Goal: Transaction & Acquisition: Purchase product/service

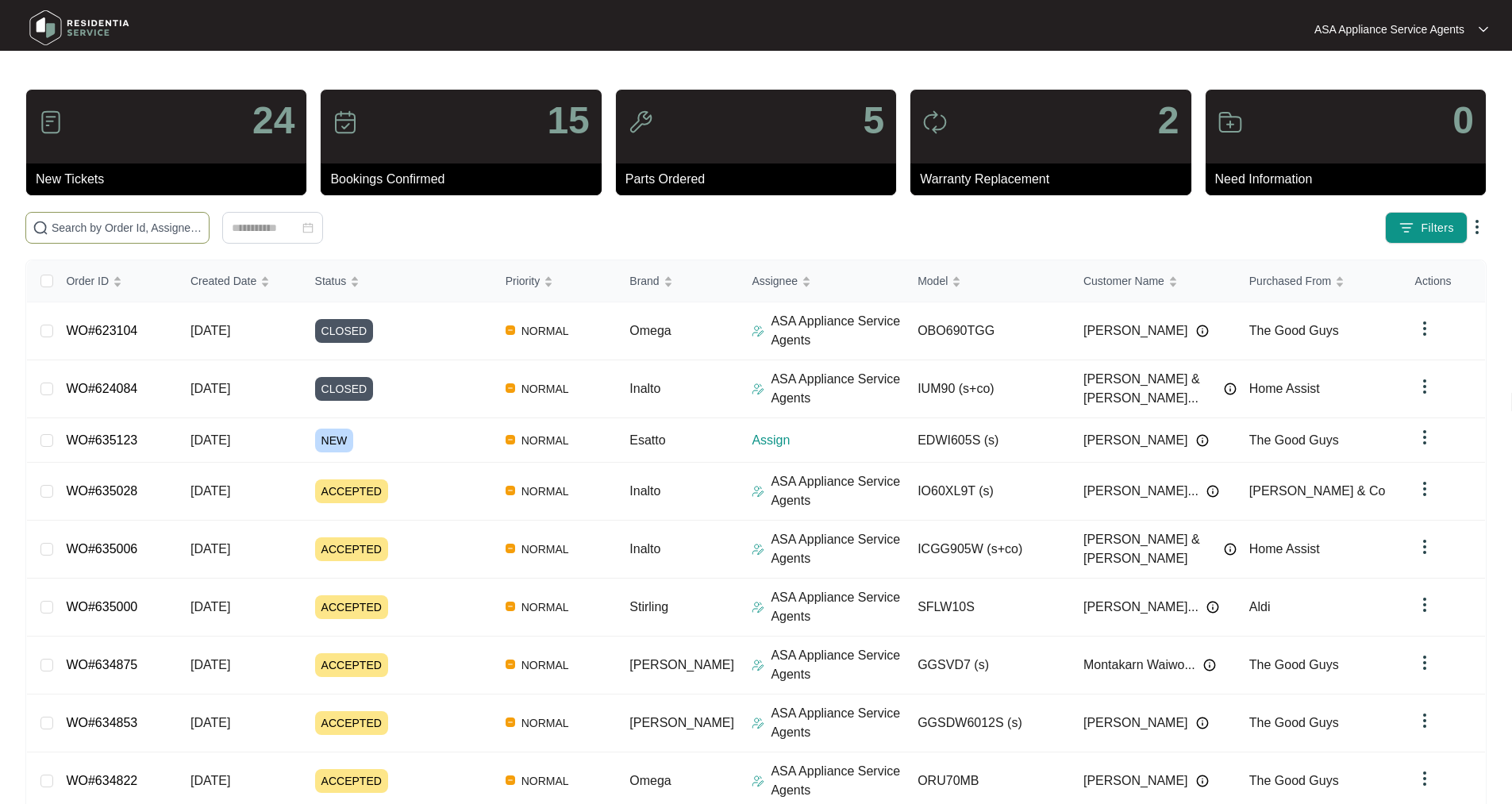
click at [134, 218] on span at bounding box center [117, 227] width 184 height 32
paste input "WO#632331"
type input "WO#632331"
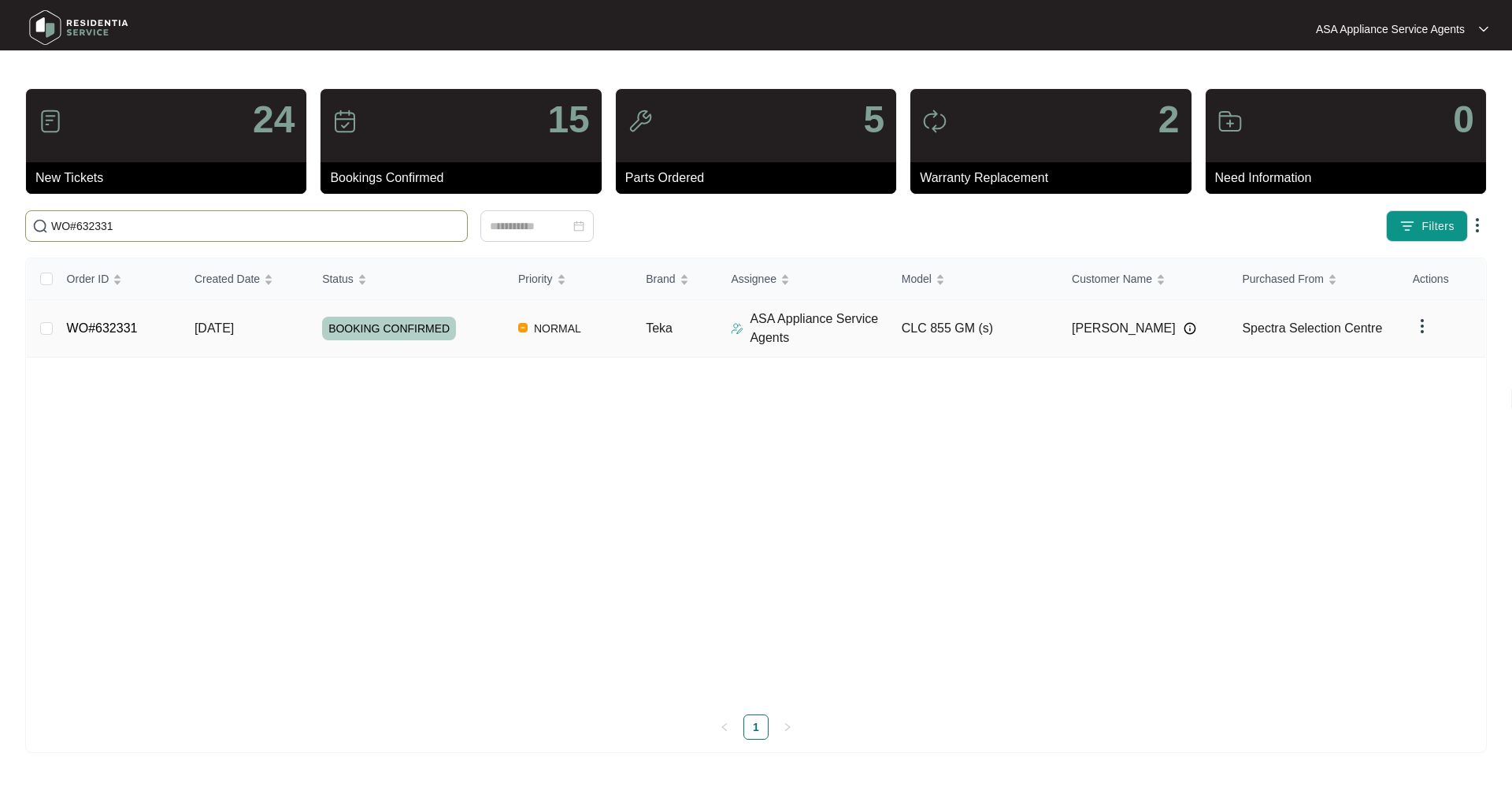
click at [114, 327] on link "WO#632331" at bounding box center [103, 328] width 71 height 14
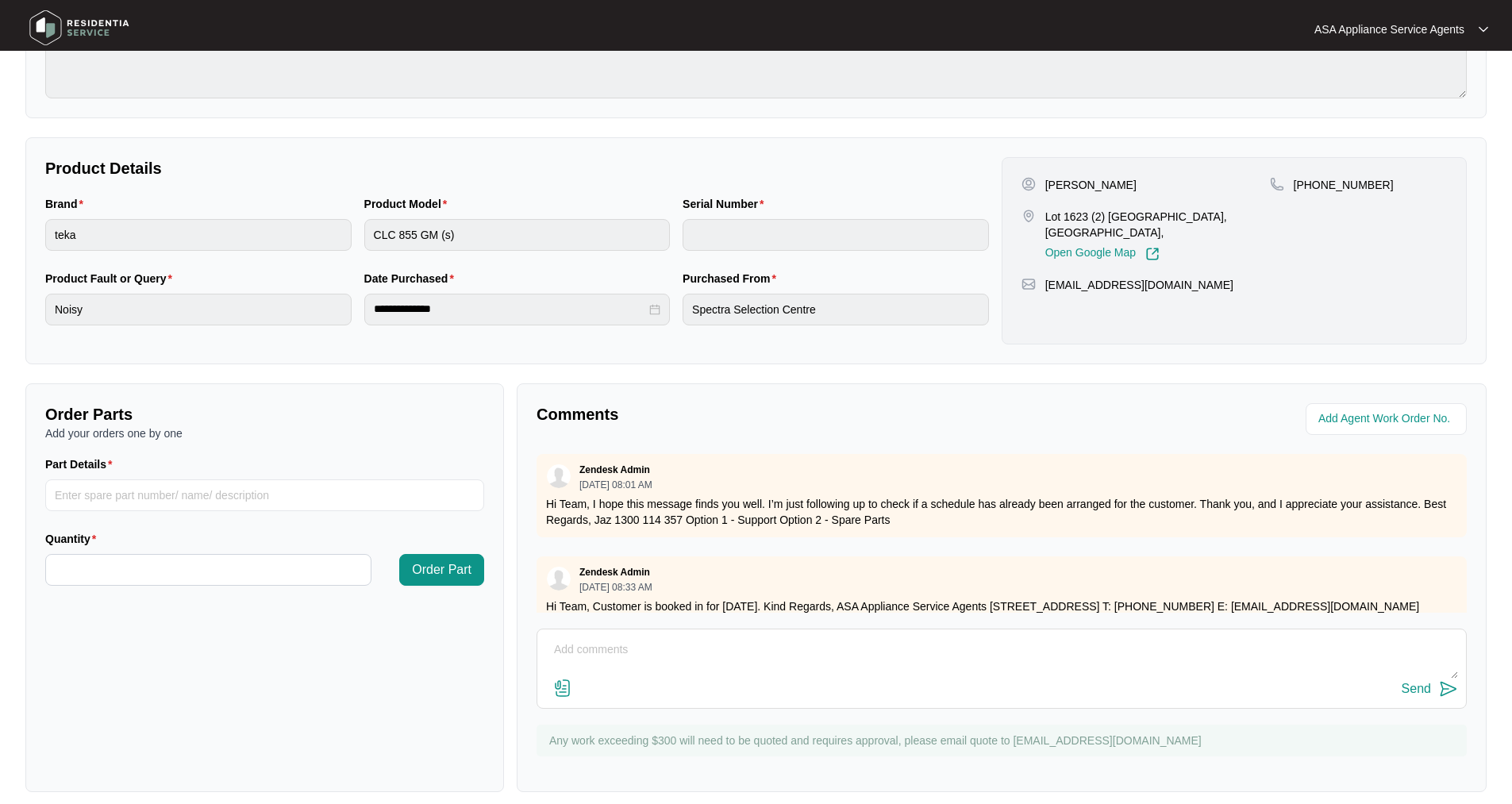
scroll to position [249, 0]
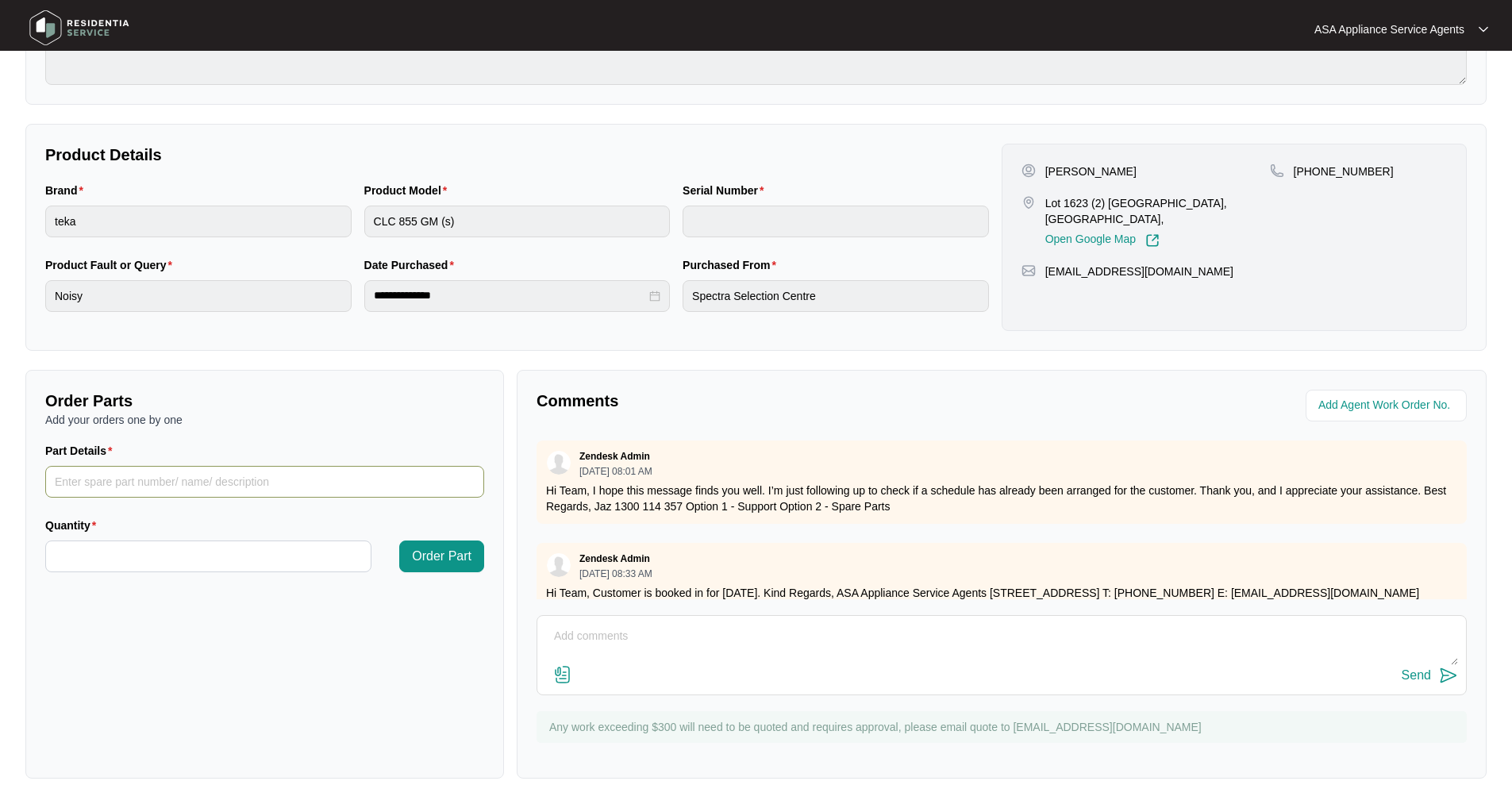
click at [161, 480] on input "Part Details" at bounding box center [264, 482] width 439 height 32
click at [176, 494] on input "Part Details" at bounding box center [264, 482] width 439 height 32
paste input "transmission assembly CML 45"
click at [261, 484] on input "transmission assembly CML 45 -" at bounding box center [264, 482] width 439 height 32
paste input "Part number 81598398"
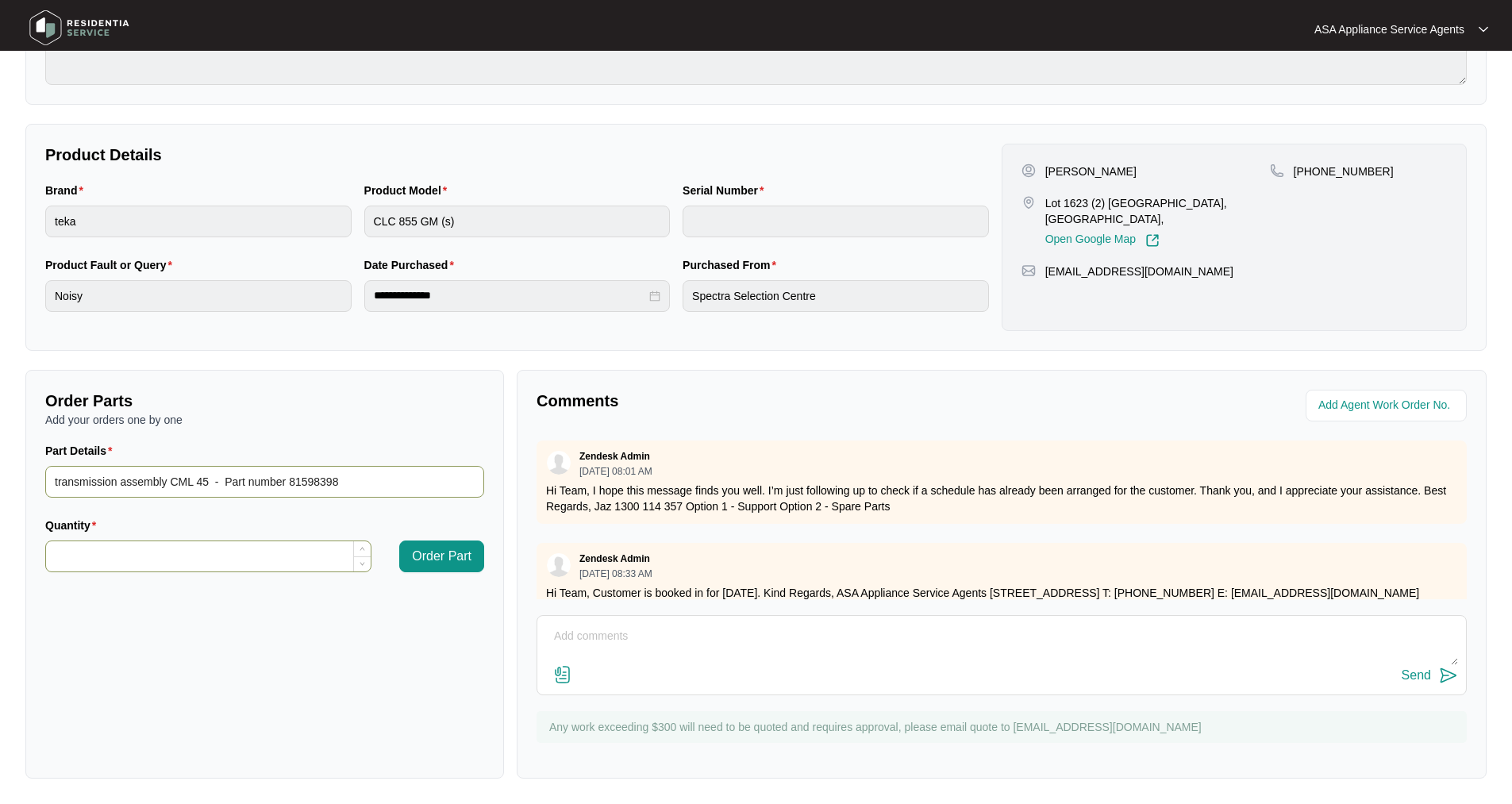
type input "transmission assembly CML 45 - Part number 81598398"
click at [184, 560] on input "Quantity" at bounding box center [208, 556] width 324 height 30
type input "*"
click at [456, 560] on span "Order Part" at bounding box center [441, 556] width 60 height 19
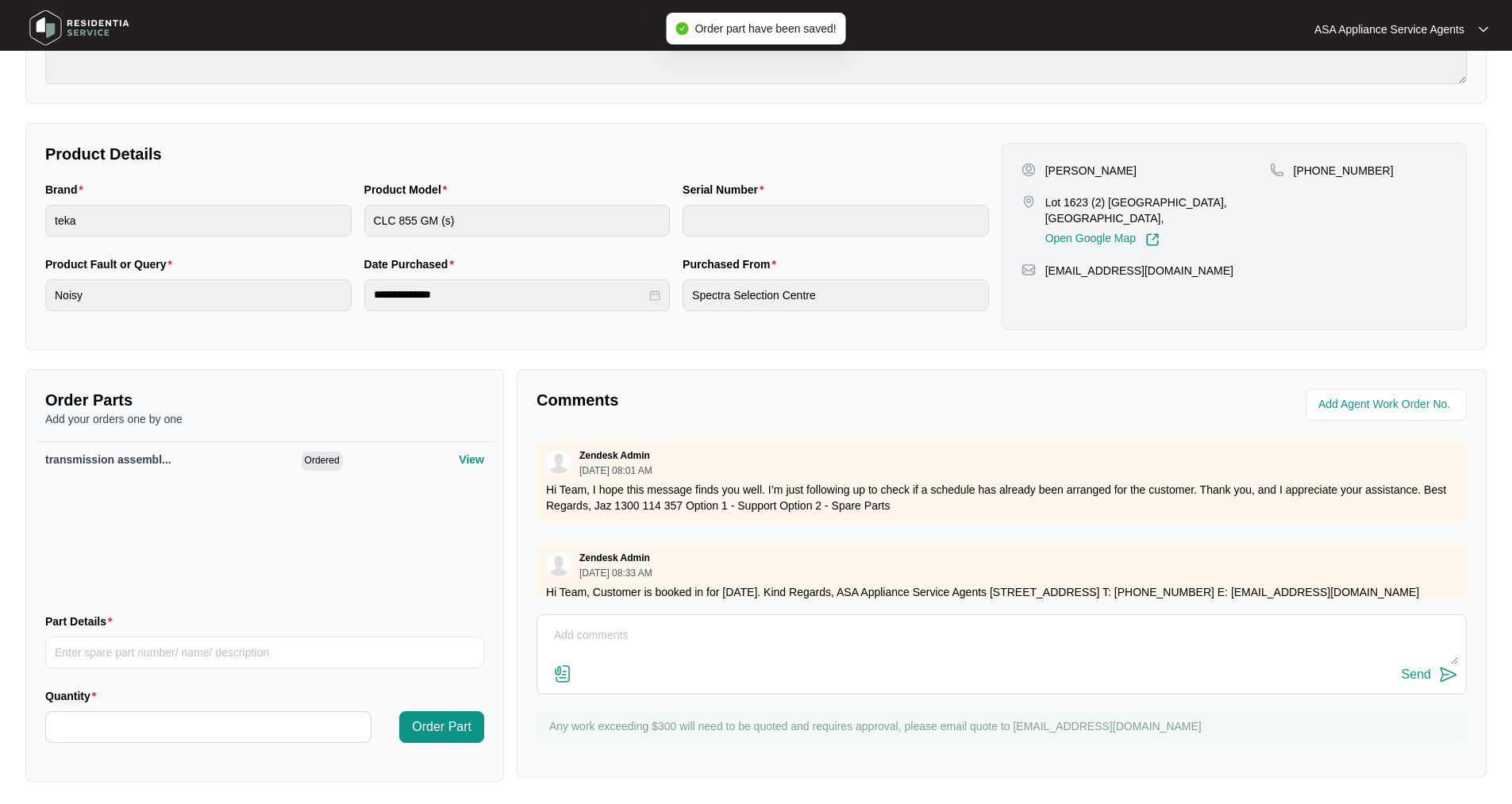
scroll to position [0, 0]
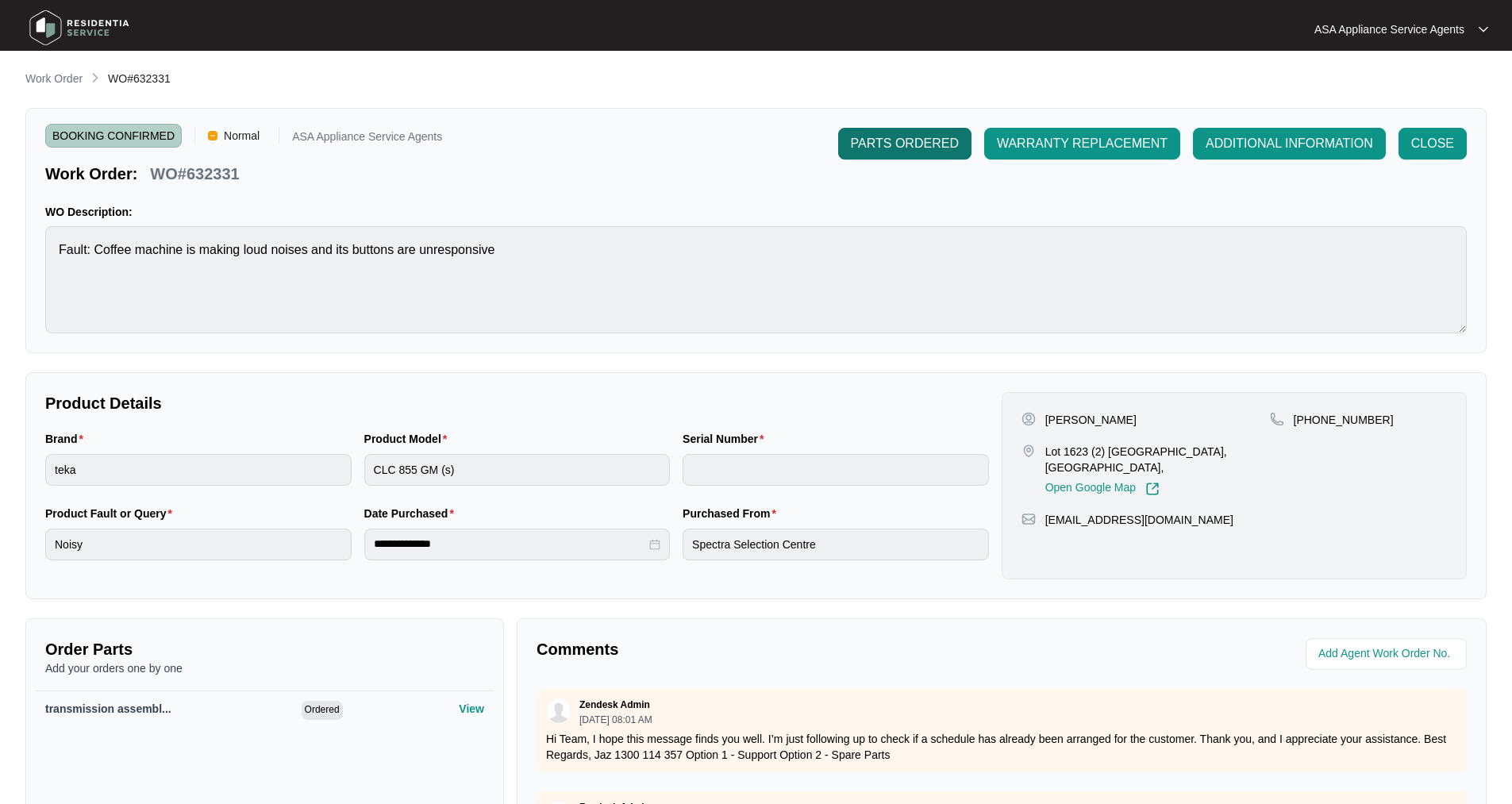
click at [908, 142] on span "PARTS ORDERED" at bounding box center [905, 143] width 108 height 19
